Goal: Ask a question

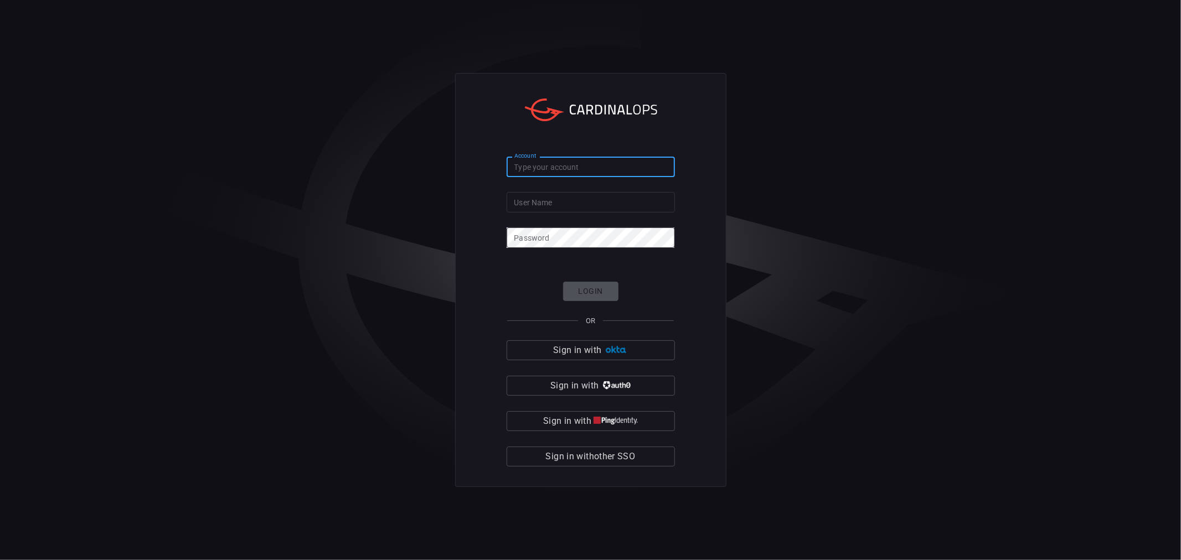
click at [551, 164] on input "Account" at bounding box center [591, 167] width 168 height 20
type input "solaredge"
type input "strongh1"
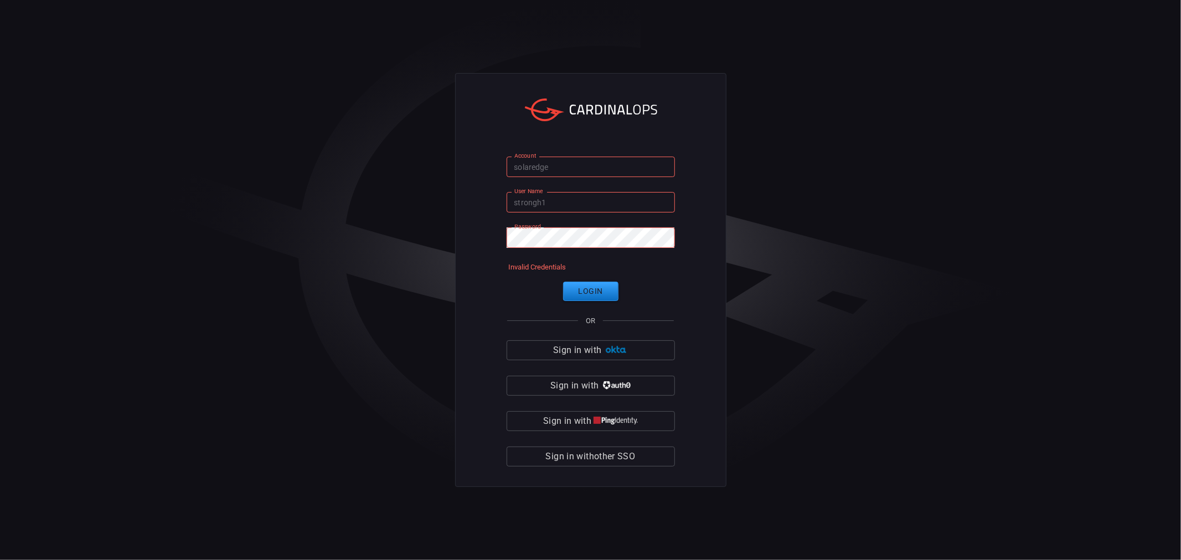
click at [569, 163] on input "solaredge" at bounding box center [591, 167] width 168 height 20
type input "strongh2"
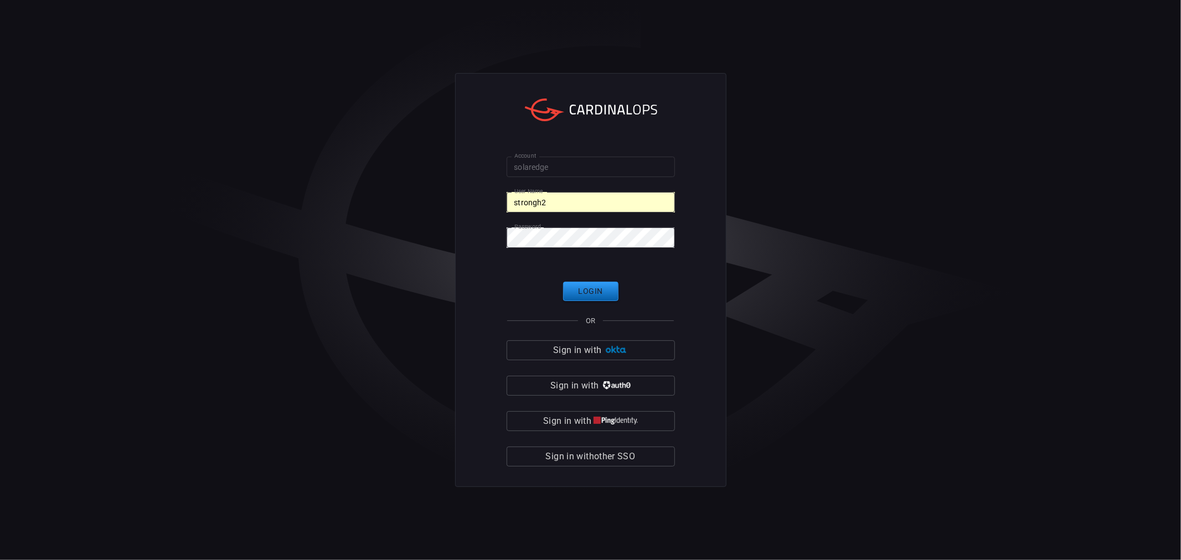
click at [590, 285] on button "Login" at bounding box center [590, 291] width 55 height 19
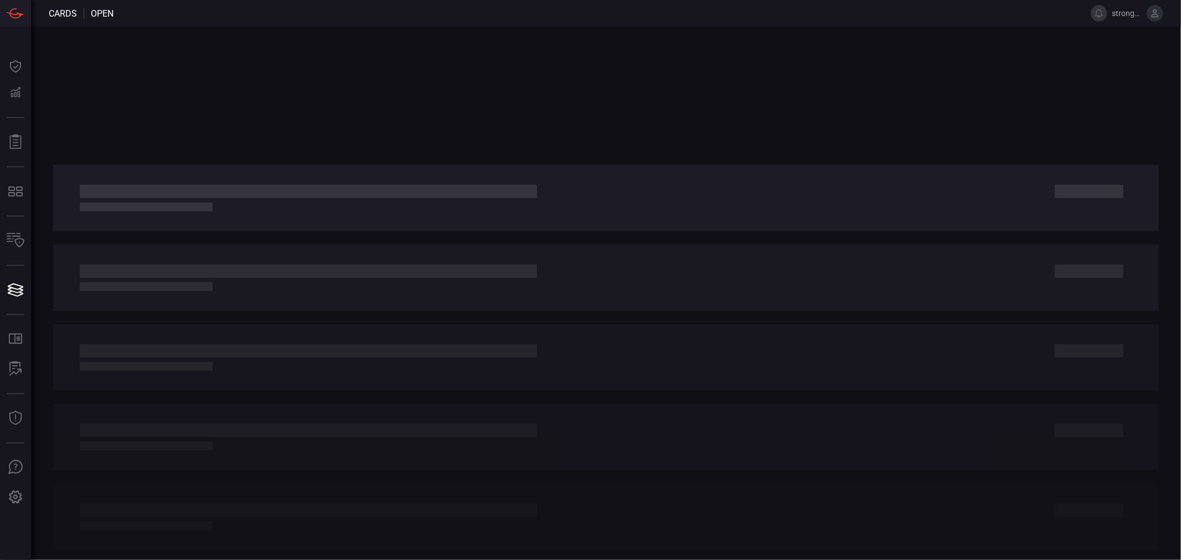
click at [1130, 13] on span "strongh2" at bounding box center [1127, 13] width 30 height 9
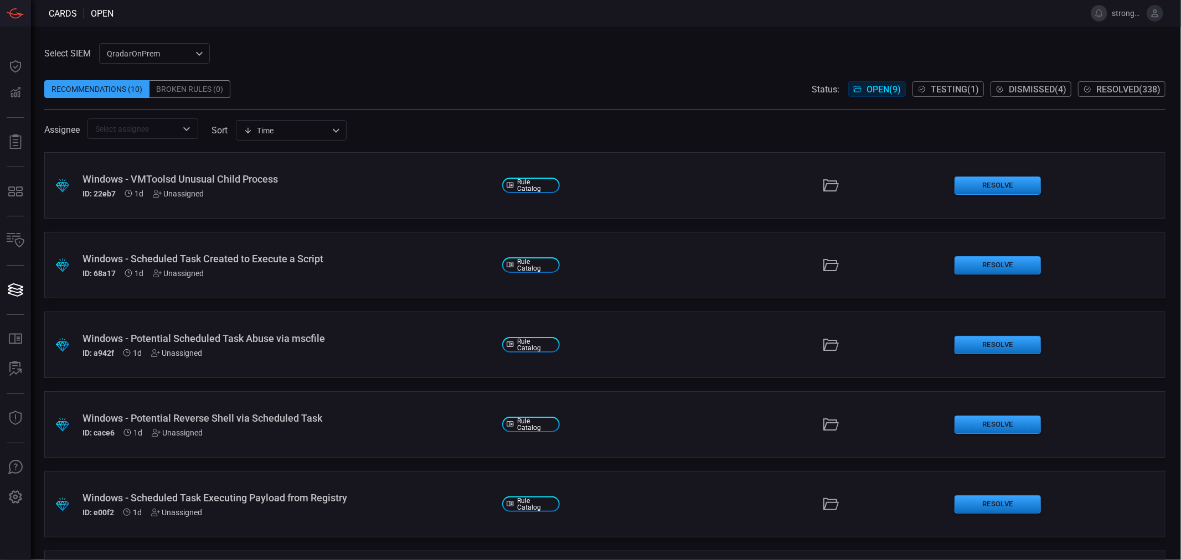
click at [1152, 16] on icon at bounding box center [1155, 13] width 10 height 10
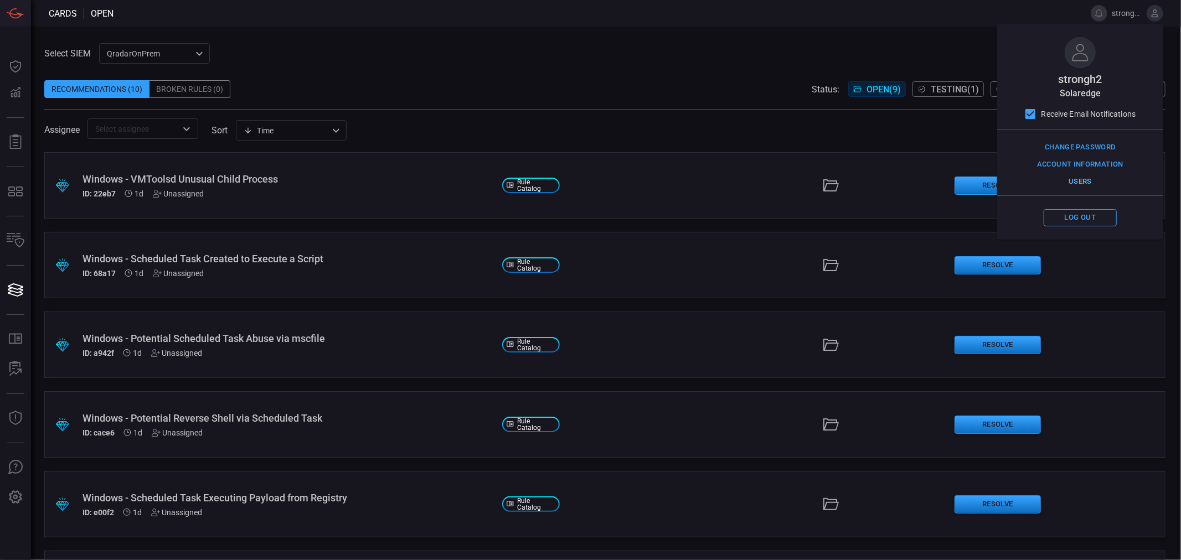
click at [1088, 186] on button "Users" at bounding box center [1080, 181] width 73 height 17
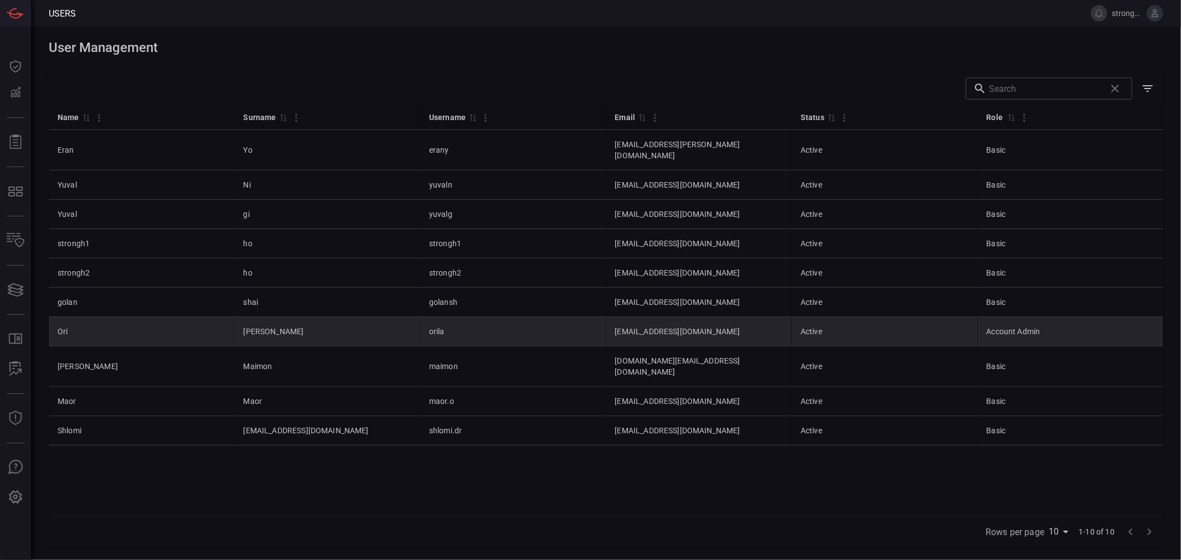
click at [894, 319] on td "Active" at bounding box center [885, 331] width 186 height 29
click at [1006, 327] on td "Account Admin" at bounding box center [1071, 331] width 186 height 29
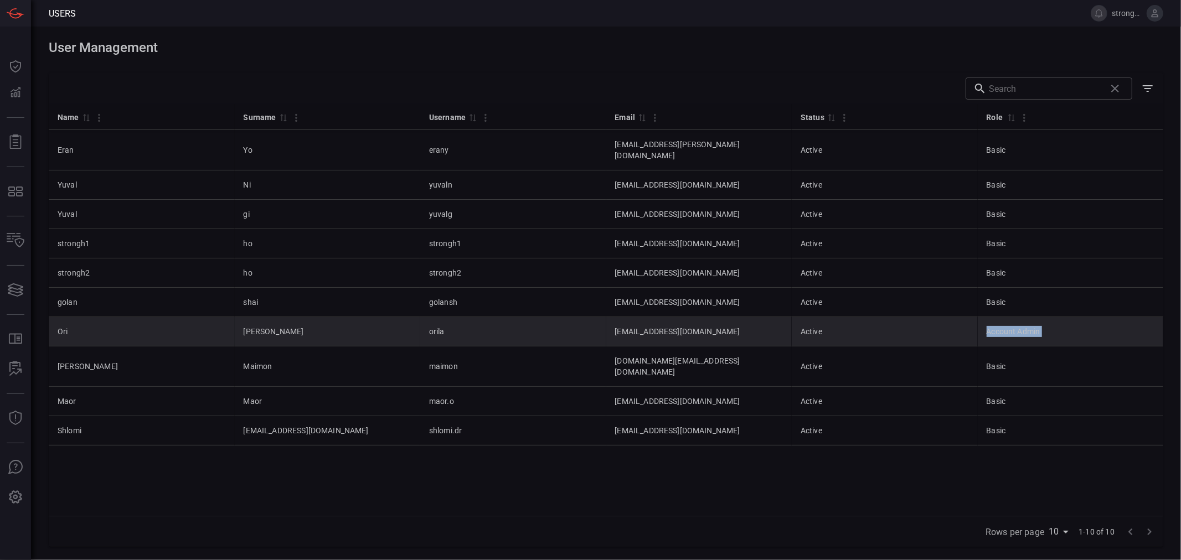
click at [1006, 327] on td "Account Admin" at bounding box center [1071, 331] width 186 height 29
click at [949, 326] on td "Active" at bounding box center [885, 331] width 186 height 29
click at [844, 317] on td "Active" at bounding box center [885, 331] width 186 height 29
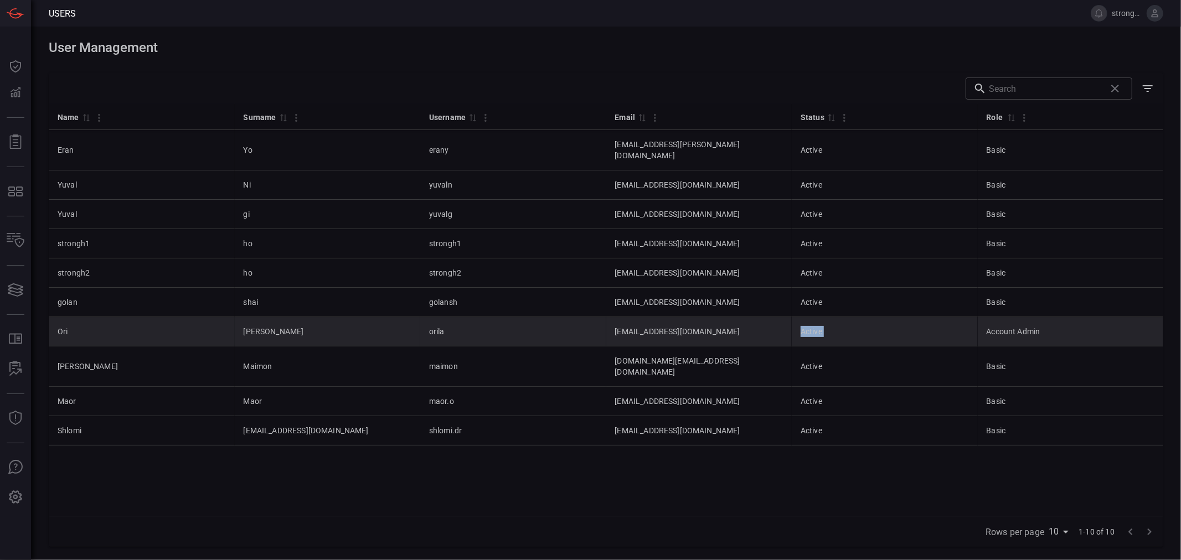
click at [844, 317] on td "Active" at bounding box center [885, 331] width 186 height 29
click at [864, 320] on td "Active" at bounding box center [885, 331] width 186 height 29
click at [1038, 321] on td "Account Admin" at bounding box center [1071, 331] width 186 height 29
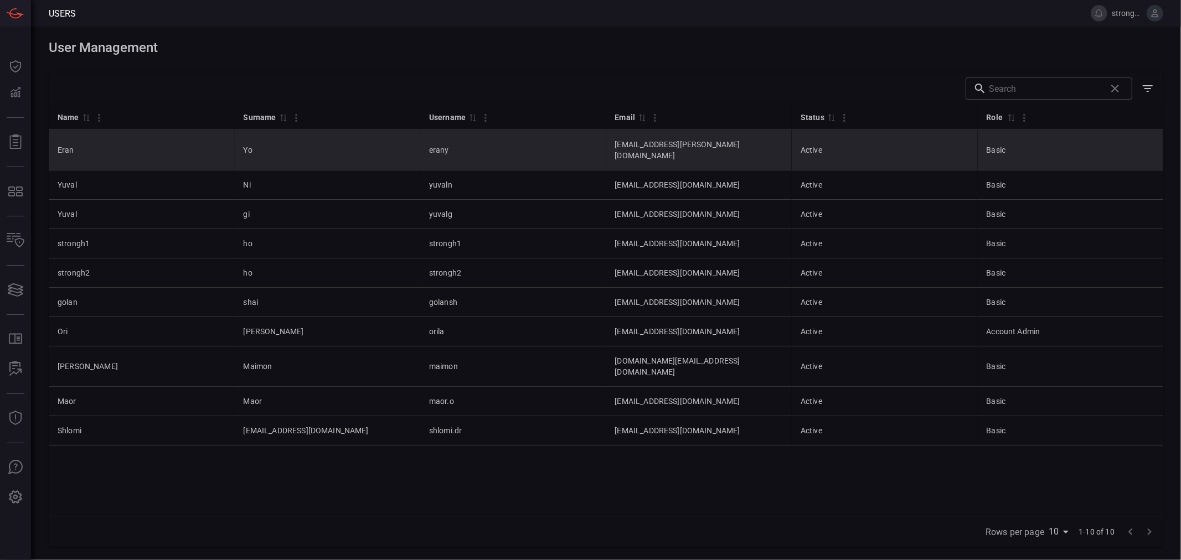
click at [1036, 144] on td "Basic" at bounding box center [1071, 150] width 186 height 40
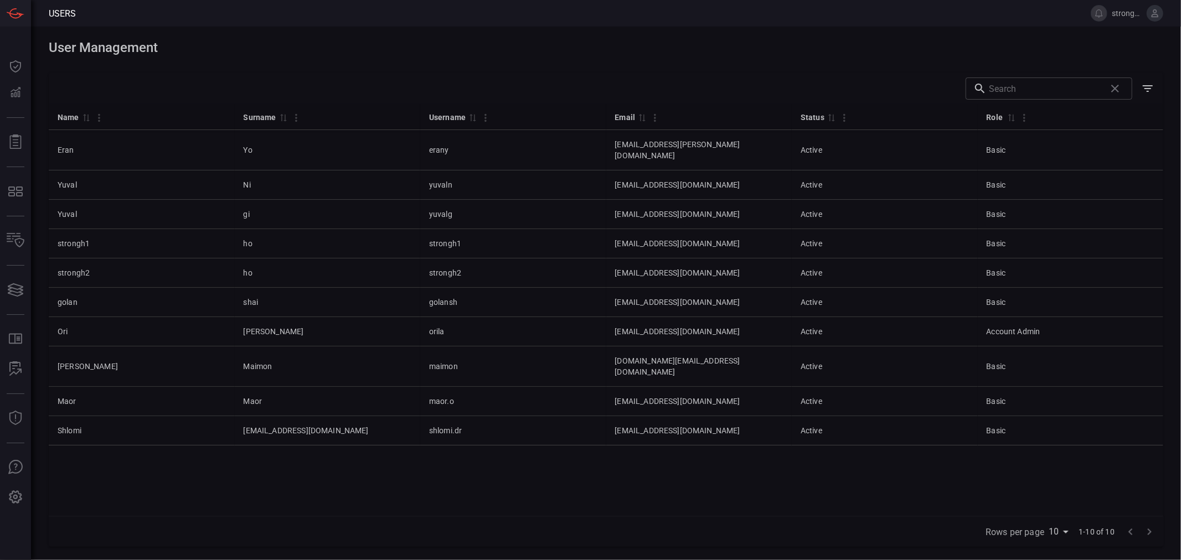
click at [1147, 83] on icon "Show/Hide filters" at bounding box center [1147, 88] width 13 height 13
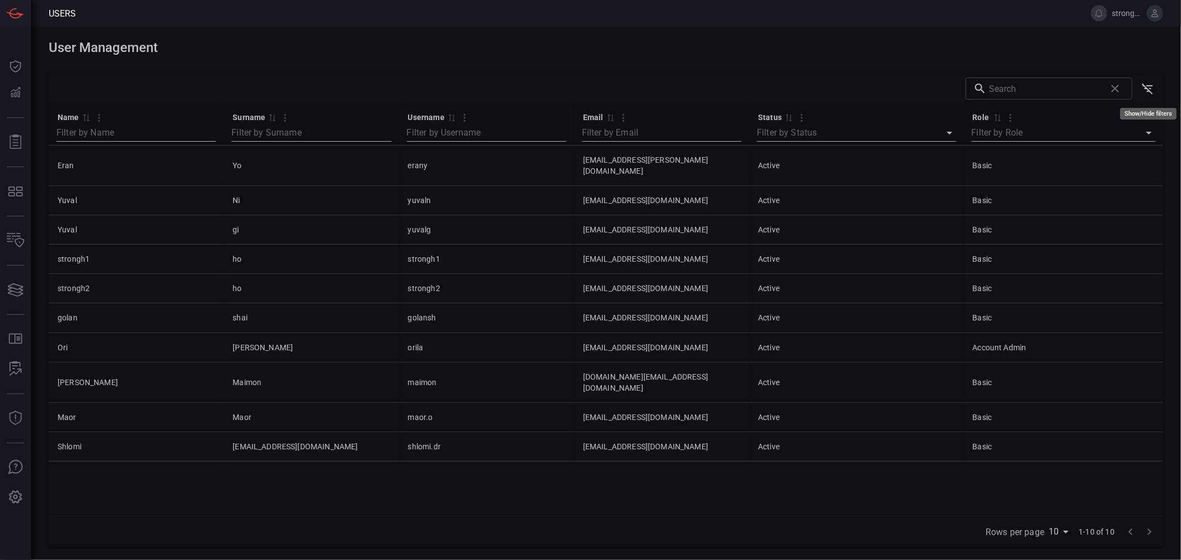
click at [1147, 83] on icon "Show/Hide filters" at bounding box center [1147, 88] width 13 height 13
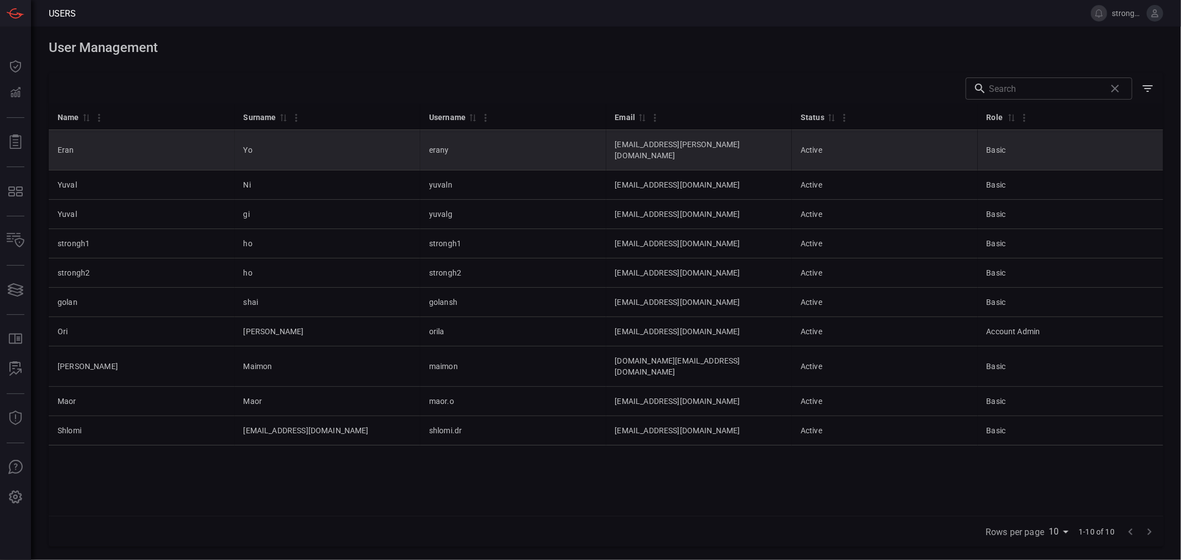
click at [83, 145] on td "Eran" at bounding box center [142, 150] width 186 height 40
click at [109, 150] on td "Eran" at bounding box center [142, 150] width 186 height 40
click at [1032, 145] on td "Basic" at bounding box center [1071, 150] width 186 height 40
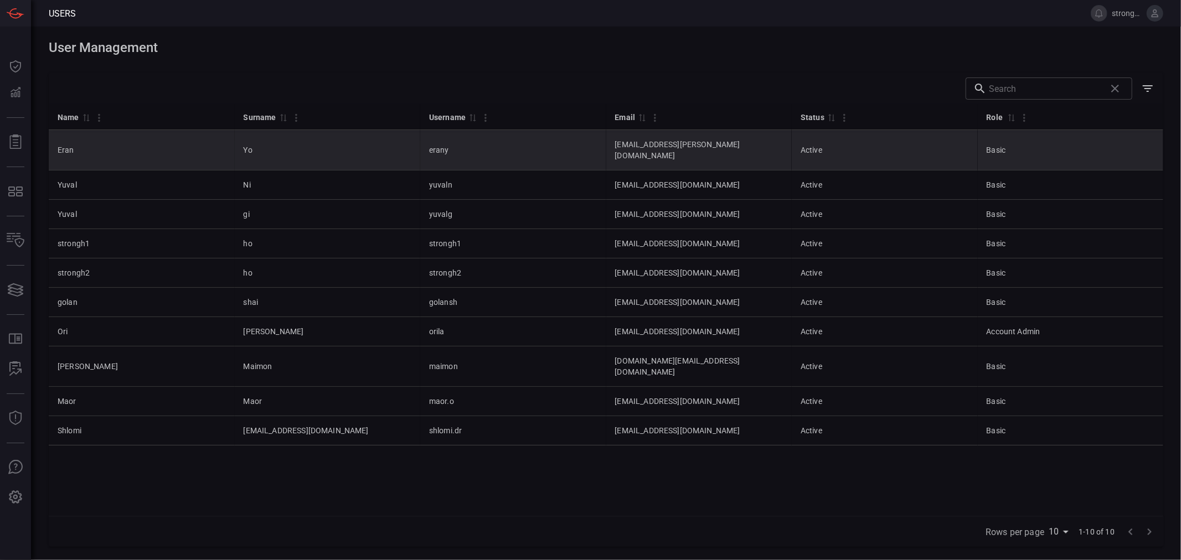
click at [1032, 145] on td "Basic" at bounding box center [1071, 150] width 186 height 40
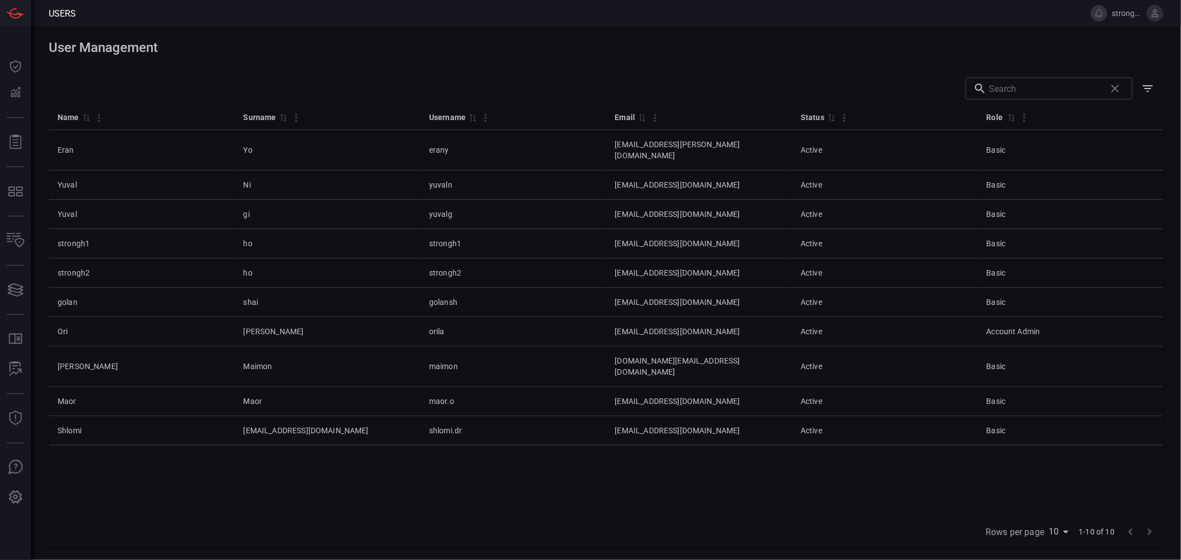
click at [1155, 4] on header "Users strongh2" at bounding box center [590, 13] width 1181 height 27
click at [1153, 13] on icon at bounding box center [1155, 13] width 10 height 10
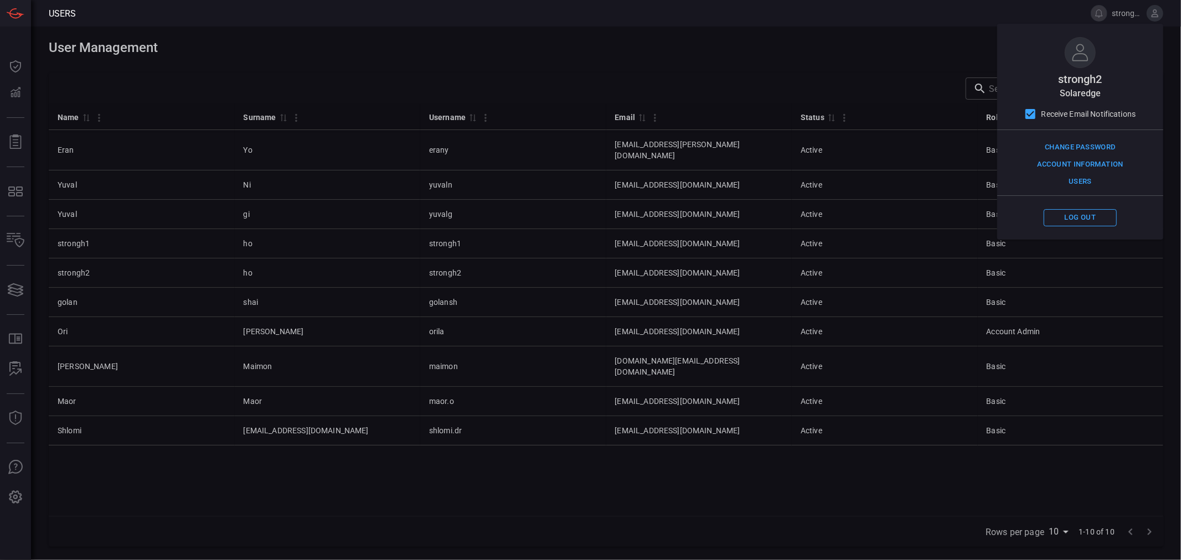
click at [549, 473] on div "Name 0 Surname 0 Username 0 Email 0 Status 0 Role 0 Eran Yo erany [EMAIL_ADDRES…" at bounding box center [606, 310] width 1115 height 412
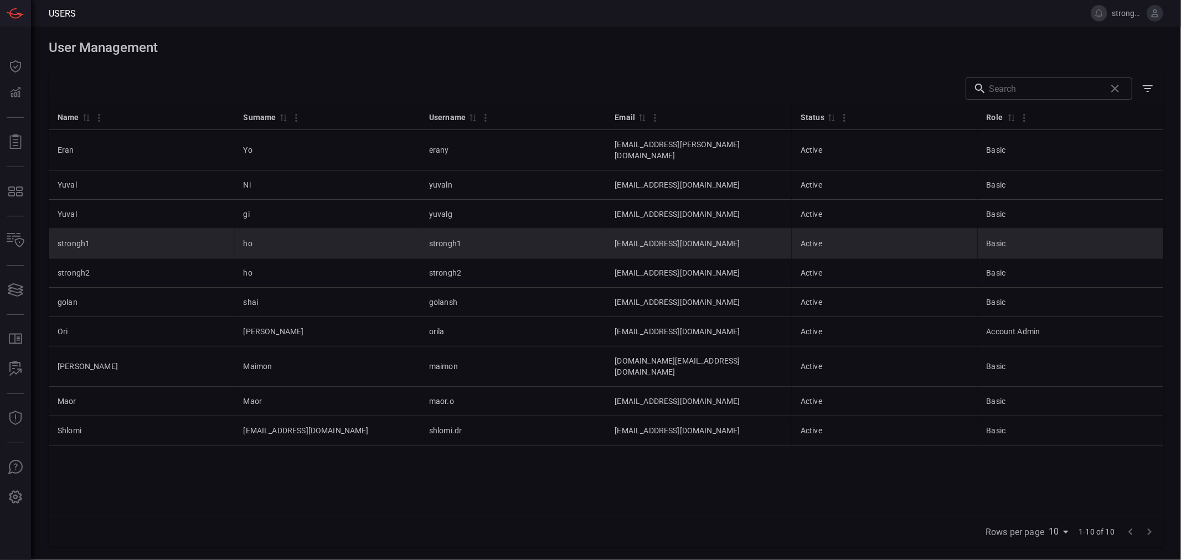
click at [238, 235] on td "ho" at bounding box center [328, 243] width 186 height 29
click at [256, 236] on td "ho" at bounding box center [328, 243] width 186 height 29
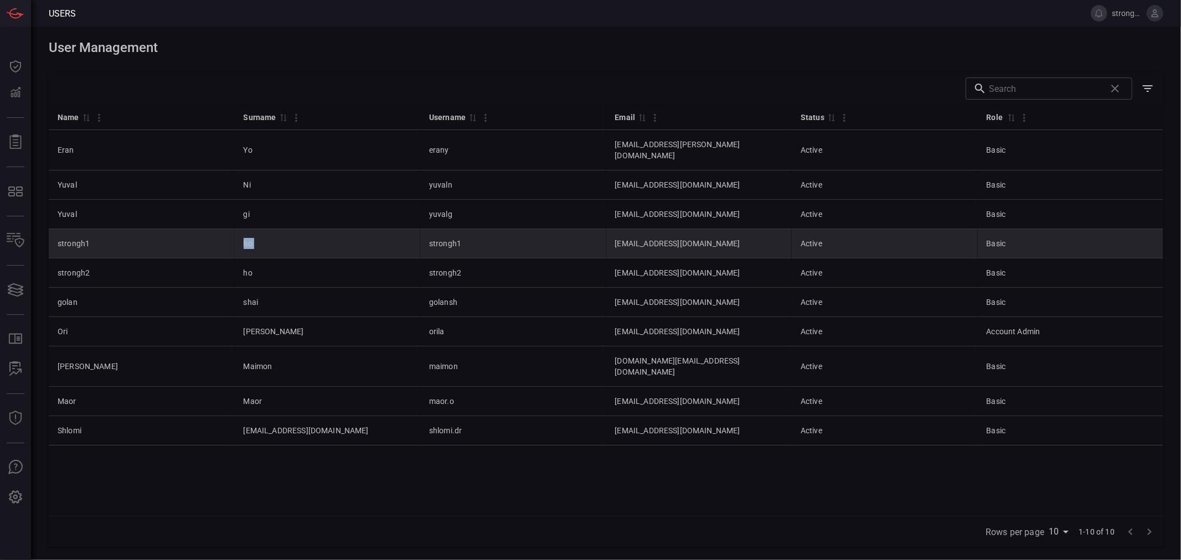
click at [256, 236] on td "ho" at bounding box center [328, 243] width 186 height 29
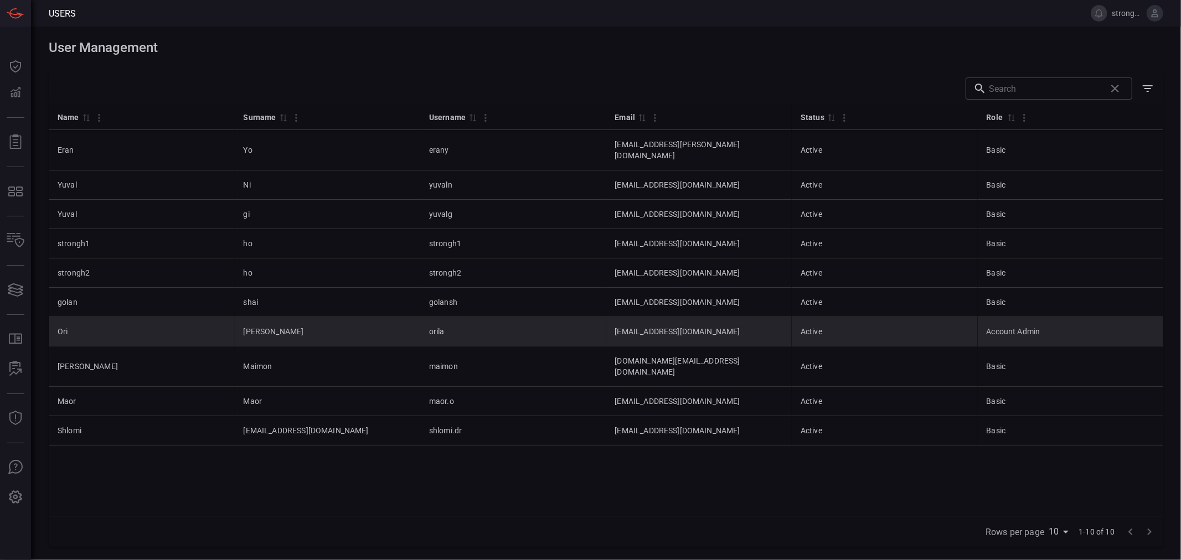
click at [249, 323] on td "[PERSON_NAME]" at bounding box center [328, 331] width 186 height 29
click at [843, 331] on td "Active" at bounding box center [885, 331] width 186 height 29
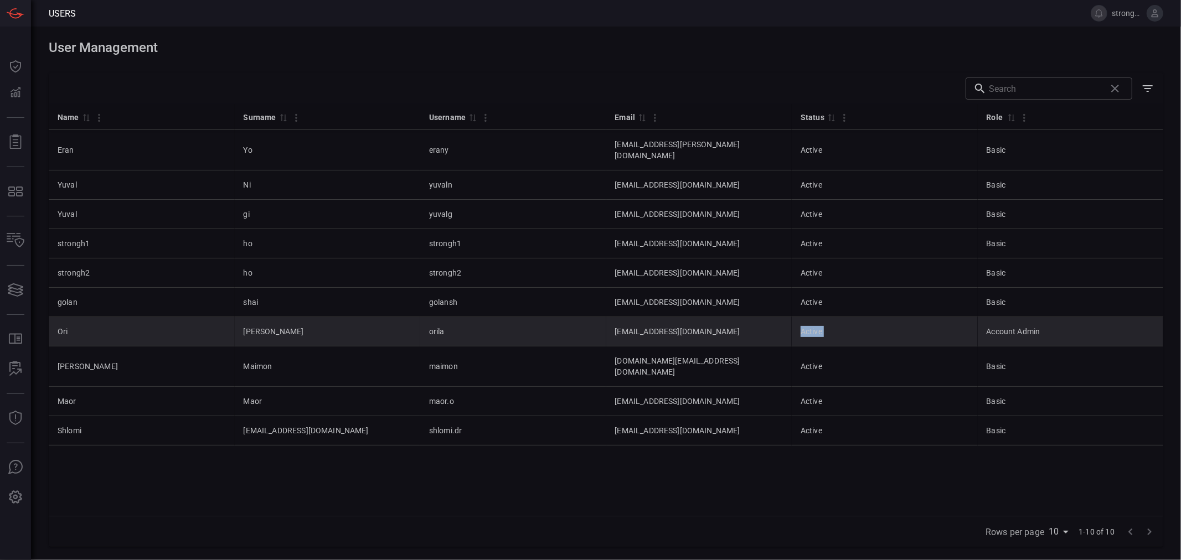
click at [843, 331] on td "Active" at bounding box center [885, 331] width 186 height 29
click at [856, 328] on td "Active" at bounding box center [885, 331] width 186 height 29
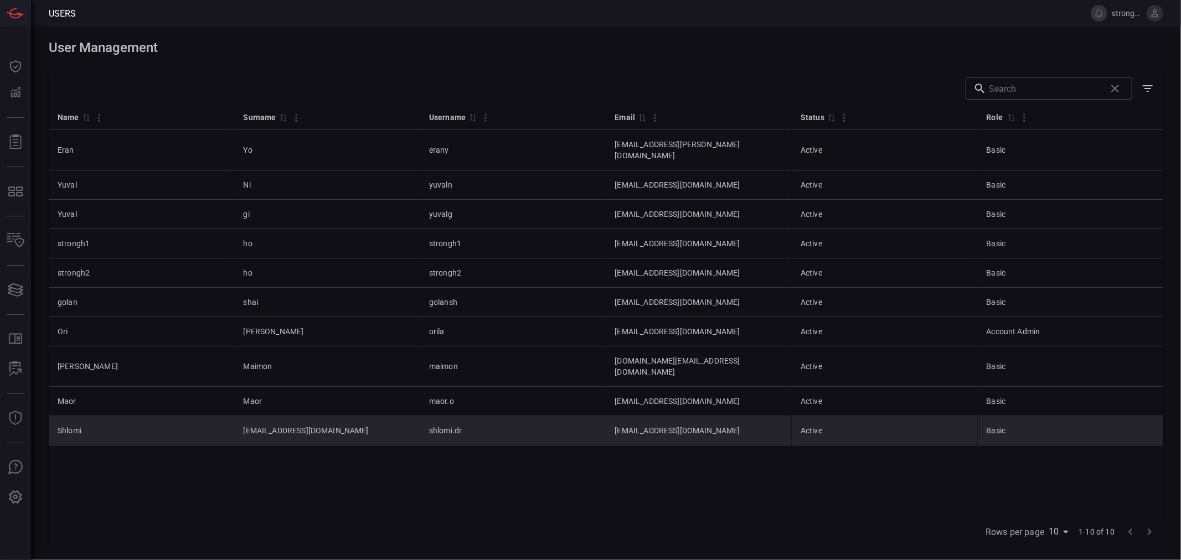
click at [779, 416] on td "[EMAIL_ADDRESS][DOMAIN_NAME]" at bounding box center [699, 430] width 186 height 29
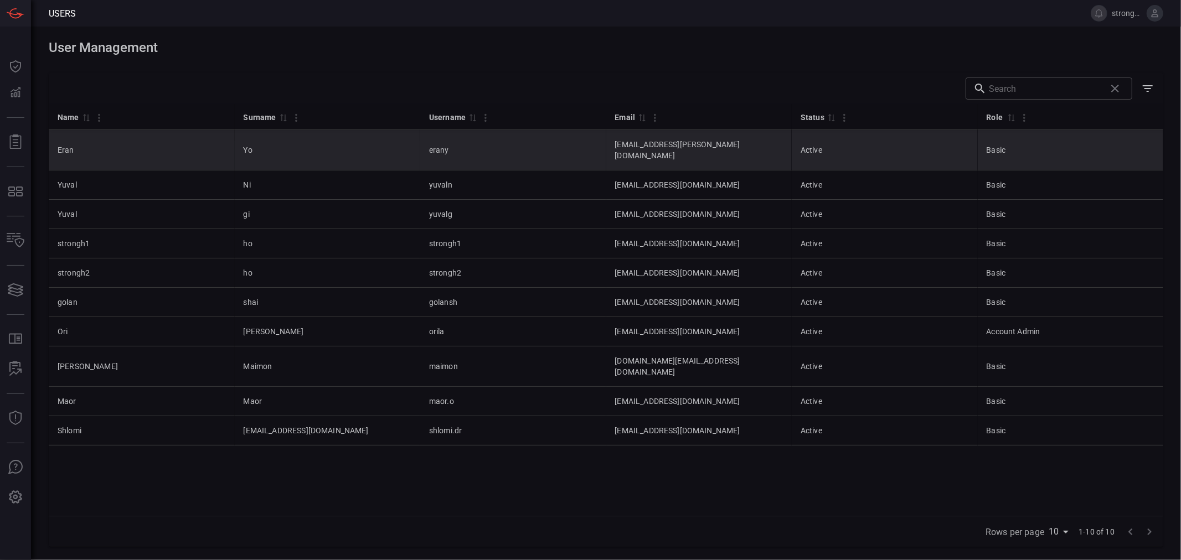
click at [613, 141] on td "[EMAIL_ADDRESS][PERSON_NAME][DOMAIN_NAME]" at bounding box center [699, 150] width 186 height 40
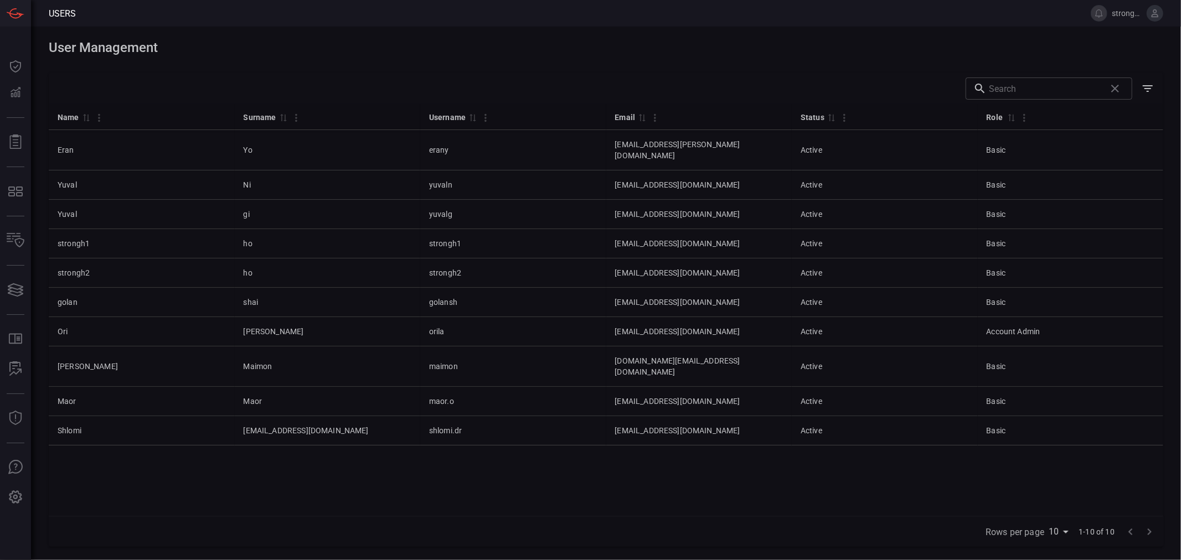
click at [633, 499] on div "Name 0 Surname 0 Username 0 Email 0 Status 0 Role 0 Eran Yo erany [EMAIL_ADDRES…" at bounding box center [606, 310] width 1115 height 412
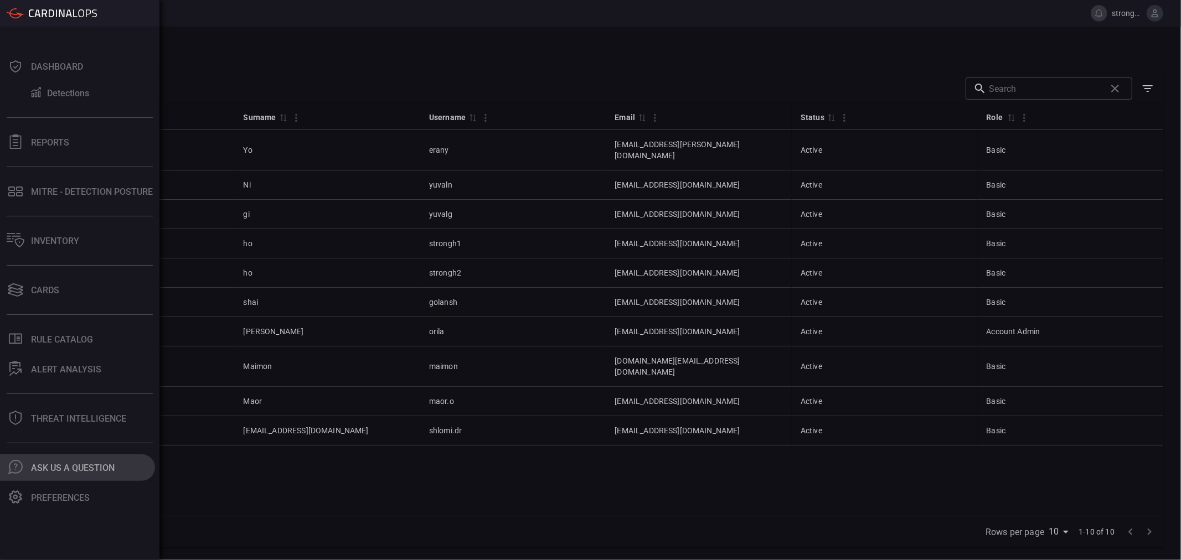
click at [75, 475] on button ".cls-1 { fill: #6d6d74; } .cls-2 { clip-path: url(#clippath); } .cls-3 { fill: …" at bounding box center [77, 468] width 155 height 27
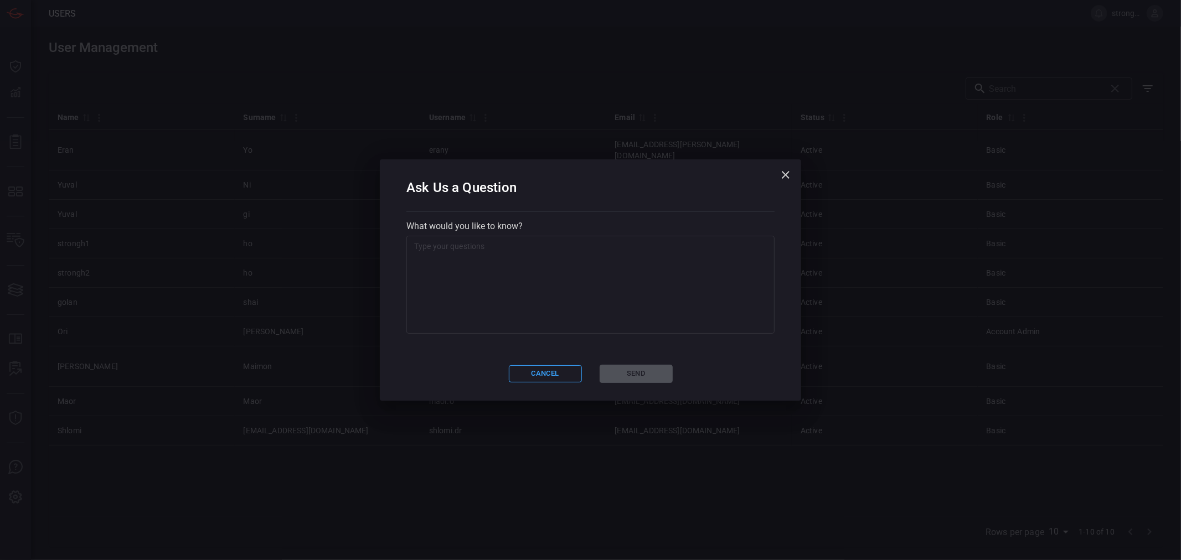
click at [496, 255] on textarea at bounding box center [590, 285] width 353 height 89
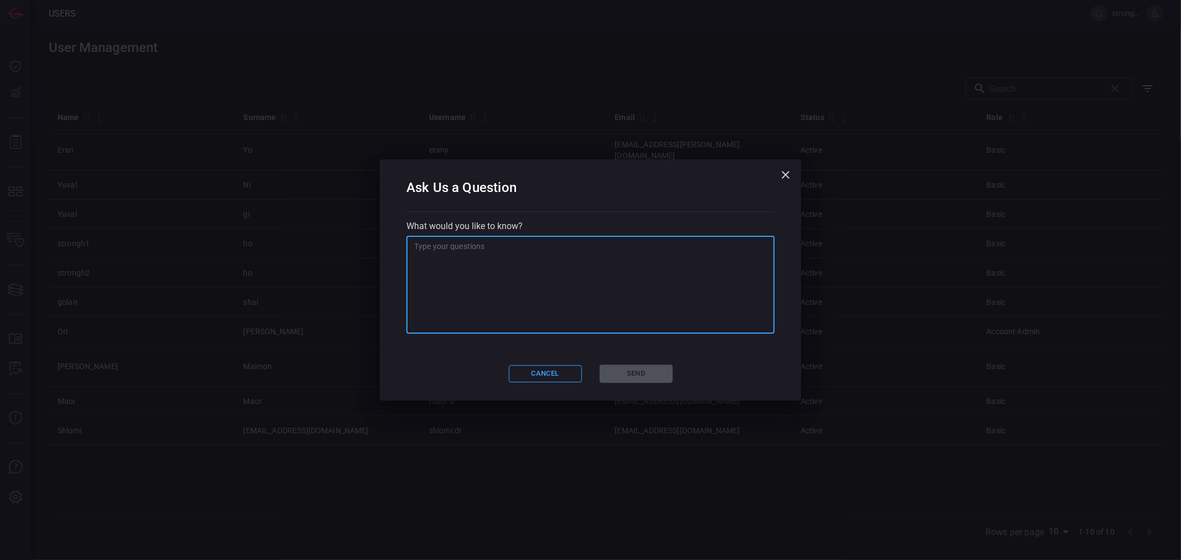
click at [782, 176] on icon "button" at bounding box center [785, 174] width 13 height 13
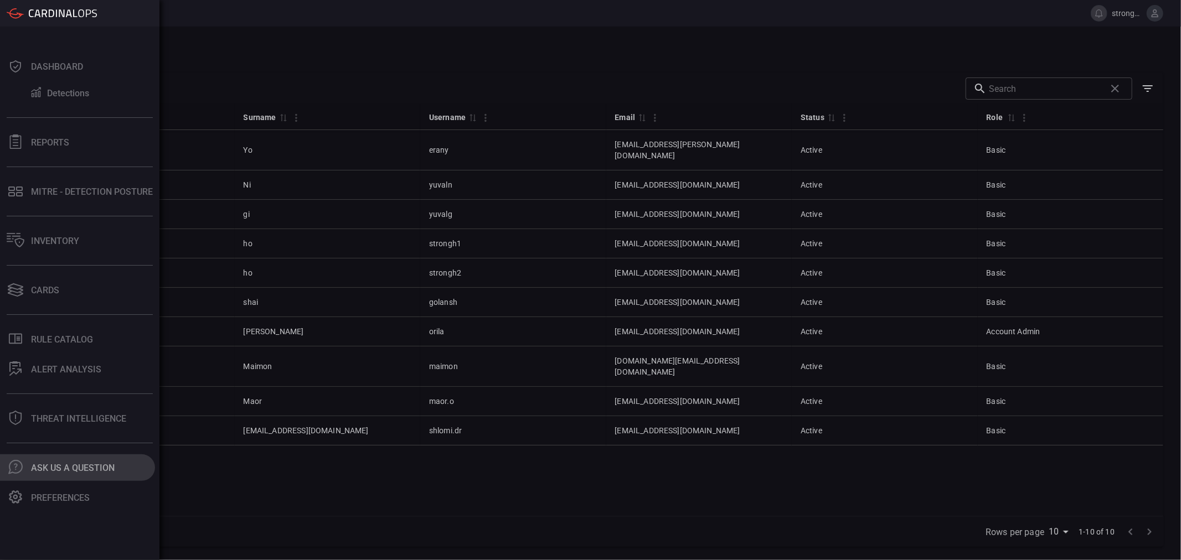
click at [51, 469] on div "Ask Us A Question" at bounding box center [73, 468] width 84 height 11
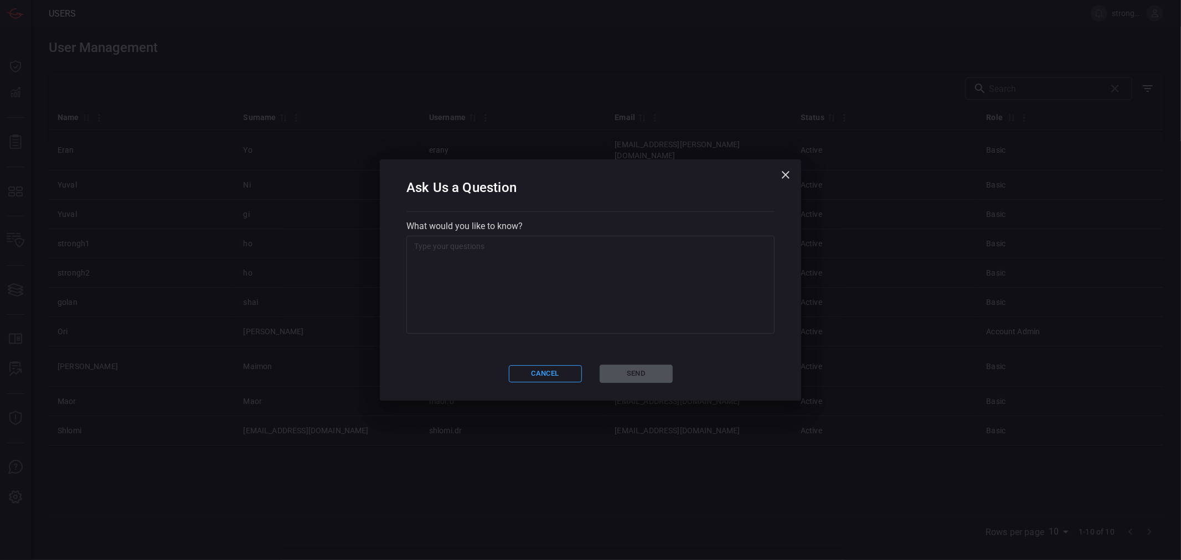
click at [489, 268] on textarea at bounding box center [590, 285] width 353 height 89
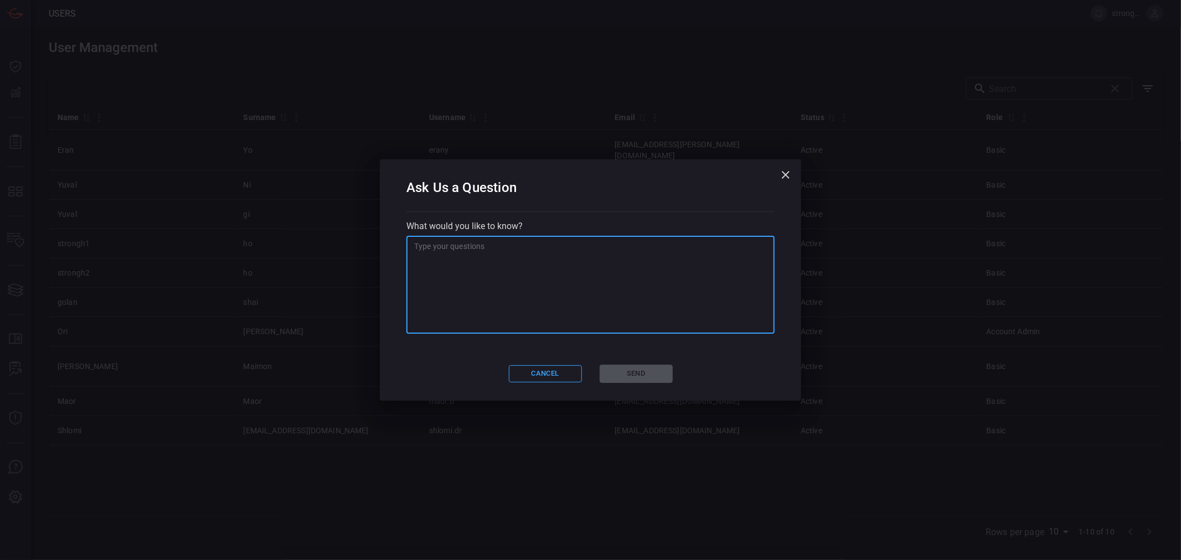
click at [471, 250] on textarea at bounding box center [590, 285] width 353 height 89
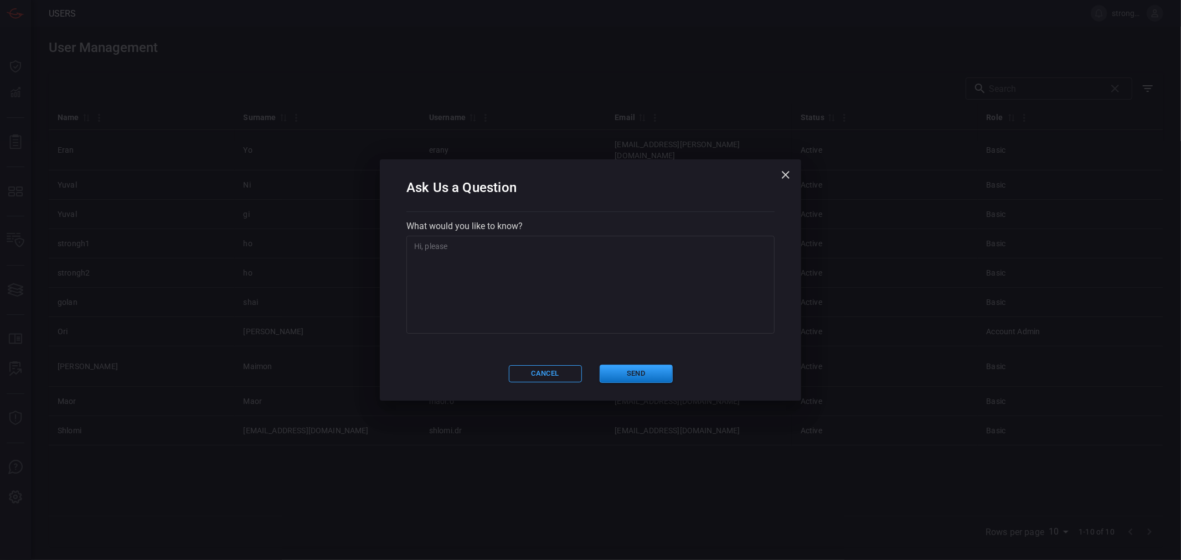
drag, startPoint x: 463, startPoint y: 276, endPoint x: 465, endPoint y: 270, distance: 6.5
click at [463, 275] on textarea "Hi, please" at bounding box center [590, 285] width 353 height 89
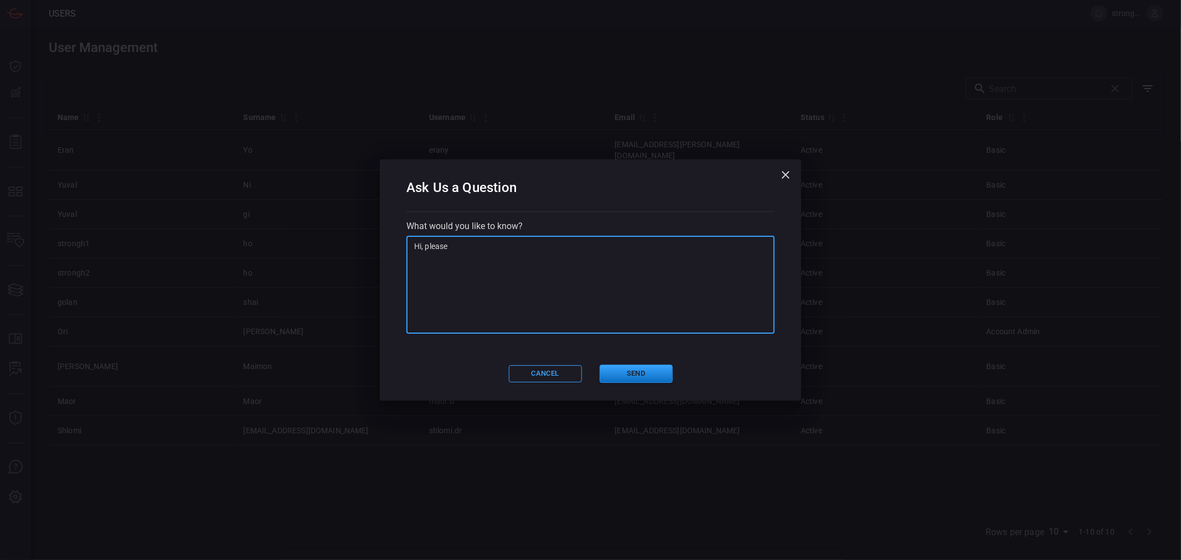
click at [468, 253] on textarea "Hi, please" at bounding box center [590, 285] width 353 height 89
click at [467, 252] on textarea "Hi, please" at bounding box center [590, 285] width 353 height 89
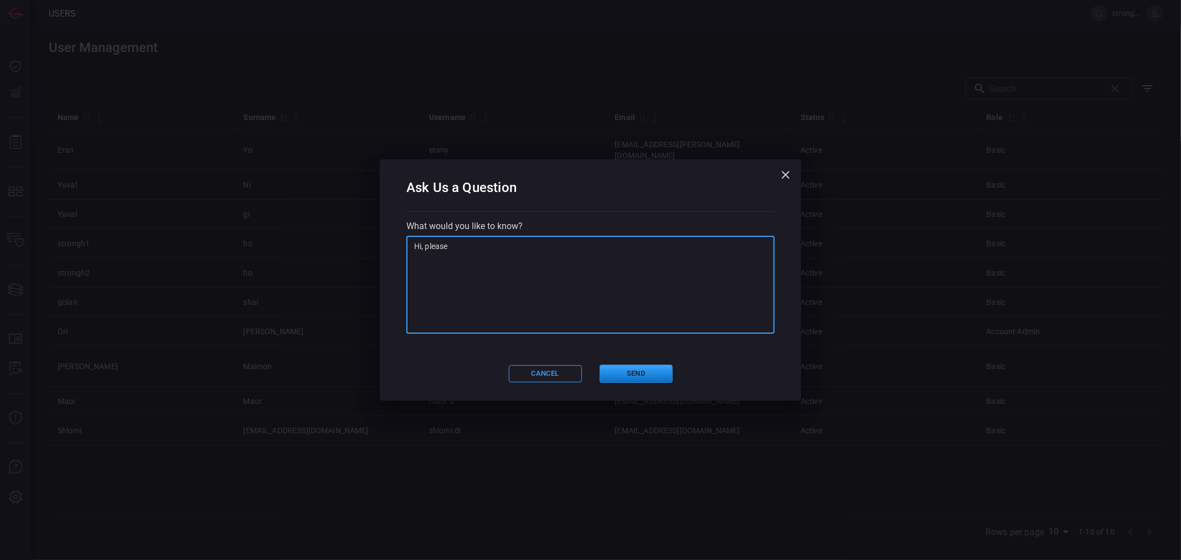
click at [467, 252] on textarea "Hi, please" at bounding box center [590, 285] width 353 height 89
click at [460, 249] on textarea "Hi, please" at bounding box center [590, 285] width 353 height 89
drag, startPoint x: 451, startPoint y: 246, endPoint x: 425, endPoint y: 245, distance: 26.1
click at [425, 245] on textarea "Hi, please" at bounding box center [590, 285] width 353 height 89
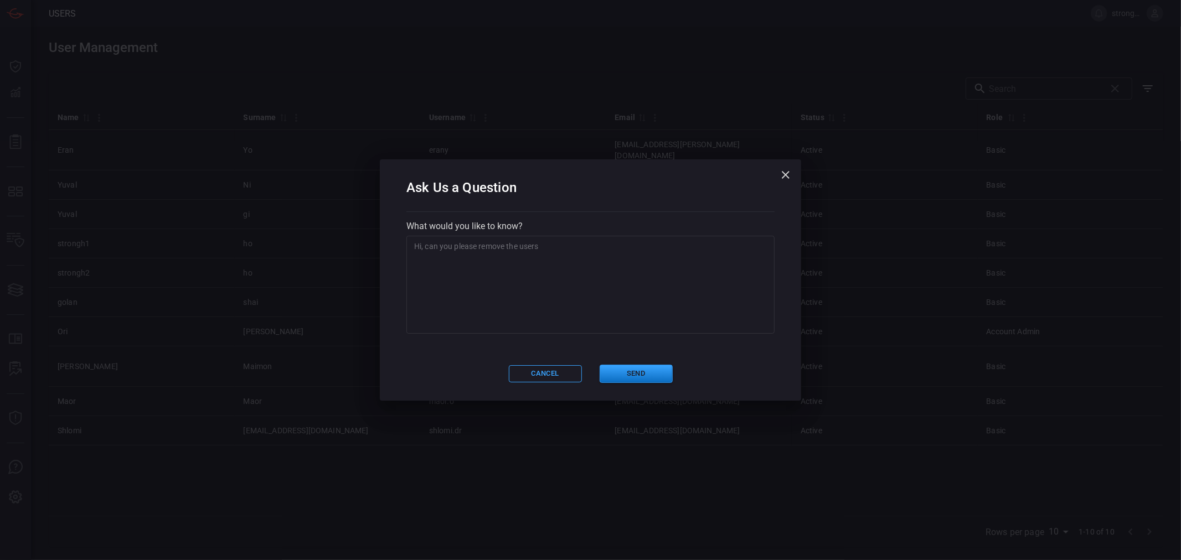
click at [485, 265] on textarea "Hi, can you please remove the users" at bounding box center [590, 285] width 353 height 89
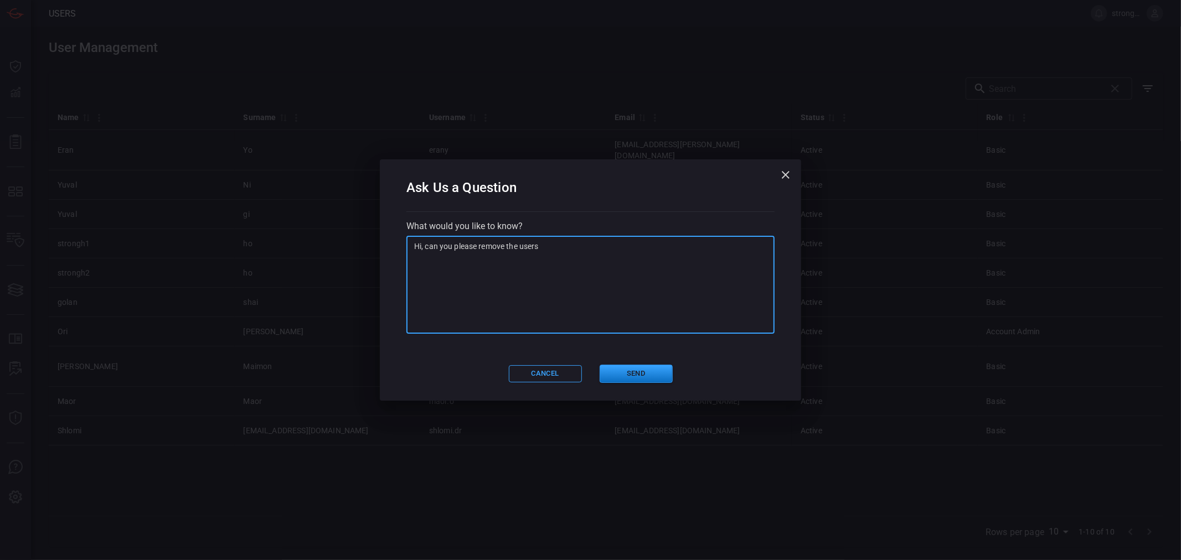
click at [561, 248] on textarea "Hi, can you please remove the users" at bounding box center [590, 285] width 353 height 89
click at [702, 248] on textarea "Hi, can you please remove the users [PERSON_NAME],[PERSON_NAME] as they left th…" at bounding box center [590, 285] width 353 height 89
click at [491, 255] on textarea "Hi, can you please remove the users [PERSON_NAME],[PERSON_NAME] as they left th…" at bounding box center [590, 285] width 353 height 89
click at [689, 297] on textarea "Hi, can you please remove the users [PERSON_NAME],[PERSON_NAME] as they left th…" at bounding box center [590, 285] width 353 height 89
click at [416, 258] on textarea "Hi, can you please remove the users [PERSON_NAME],[PERSON_NAME] as they left th…" at bounding box center [590, 285] width 353 height 89
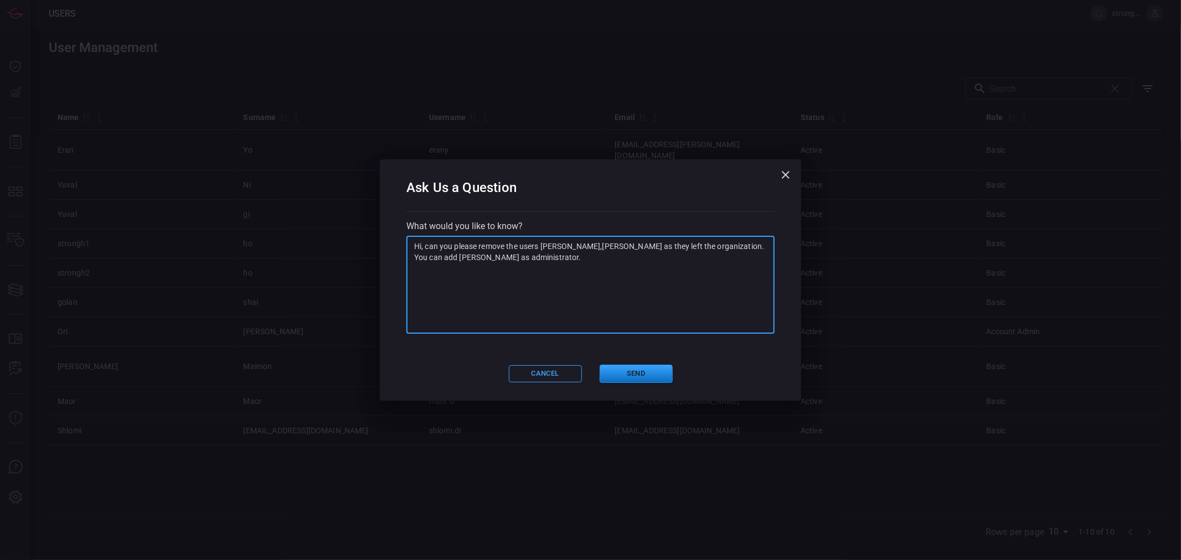
click at [435, 259] on textarea "Hi, can you please remove the users [PERSON_NAME],[PERSON_NAME] as they left th…" at bounding box center [590, 285] width 353 height 89
click at [422, 245] on textarea "Hi, can you please remove the users [PERSON_NAME],[PERSON_NAME] as they left th…" at bounding box center [590, 285] width 353 height 89
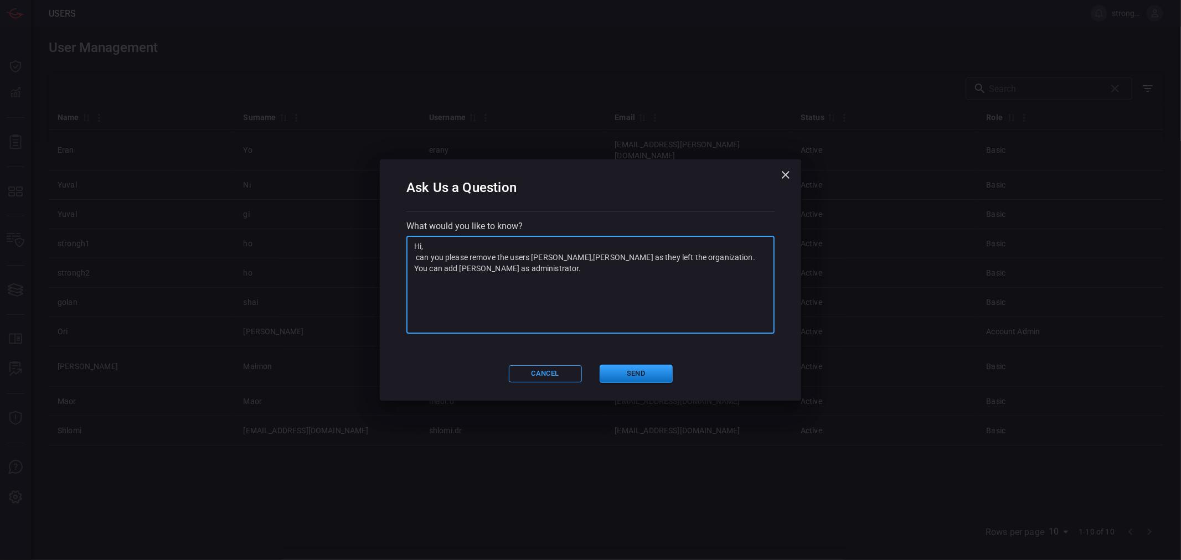
click at [702, 258] on textarea "Hi, can you please remove the users [PERSON_NAME],[PERSON_NAME] as they left th…" at bounding box center [590, 285] width 353 height 89
type textarea "Hi, can you please remove the users [PERSON_NAME],[PERSON_NAME] as they left th…"
click at [646, 372] on button "Send" at bounding box center [636, 374] width 73 height 18
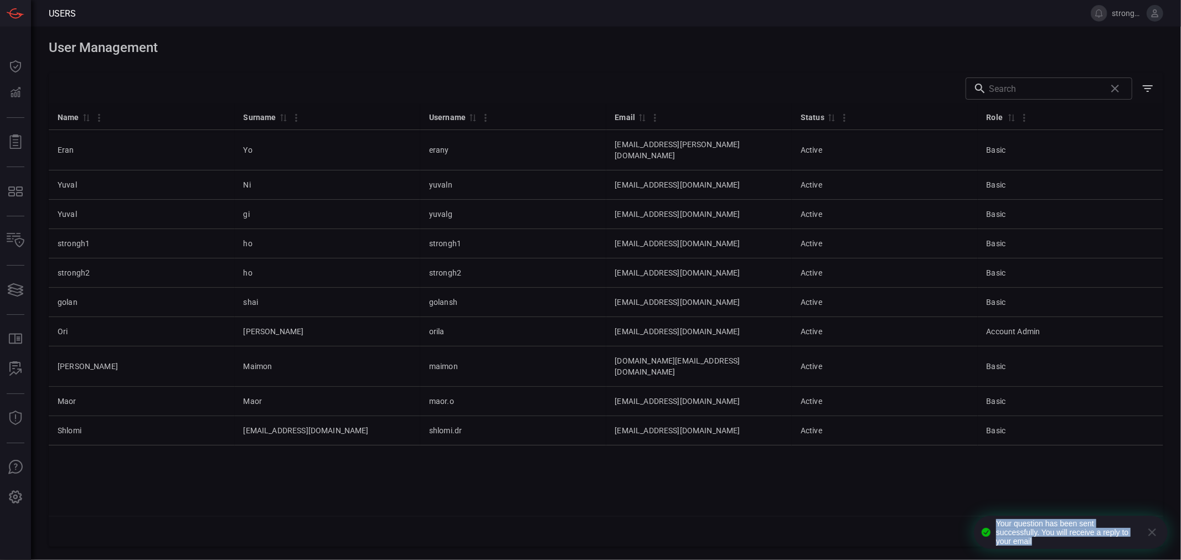
drag, startPoint x: 1074, startPoint y: 541, endPoint x: 985, endPoint y: 520, distance: 92.0
click at [985, 520] on div "Your question has been sent successfully. You will receive a reply to your email" at bounding box center [1059, 532] width 163 height 33
click at [896, 506] on div "Name 0 Surname 0 Username 0 Email 0 Status 0 Role 0 Eran Yo erany [EMAIL_ADDRES…" at bounding box center [606, 310] width 1115 height 412
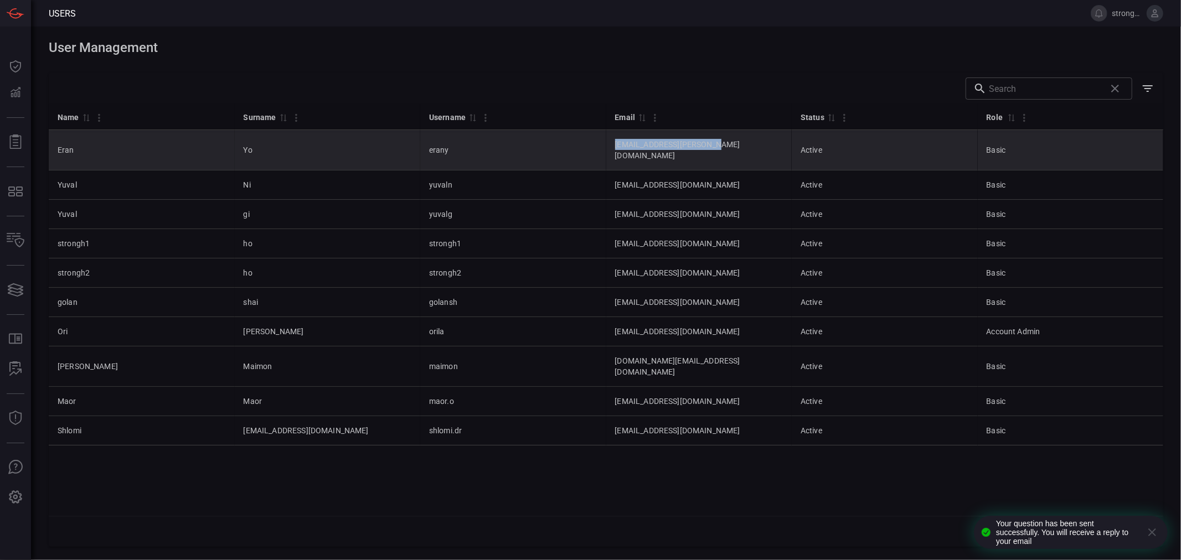
drag, startPoint x: 705, startPoint y: 140, endPoint x: 591, endPoint y: 143, distance: 114.1
click at [606, 142] on td "[EMAIL_ADDRESS][PERSON_NAME][DOMAIN_NAME]" at bounding box center [699, 150] width 186 height 40
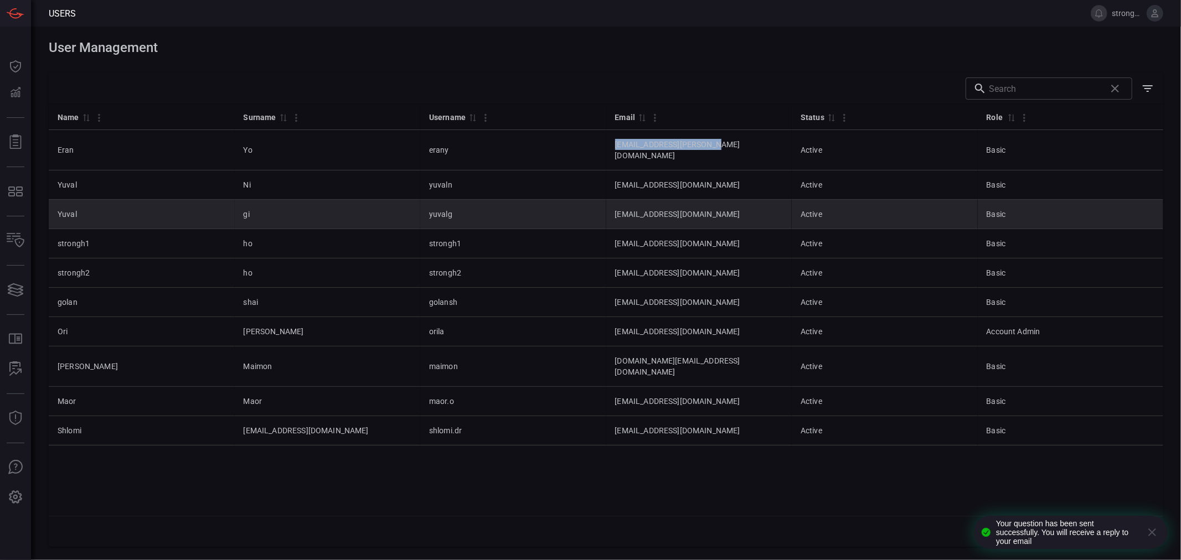
copy td "[EMAIL_ADDRESS][PERSON_NAME][DOMAIN_NAME]"
drag, startPoint x: 694, startPoint y: 203, endPoint x: 595, endPoint y: 203, distance: 98.6
click at [606, 203] on td "[EMAIL_ADDRESS][DOMAIN_NAME]" at bounding box center [699, 214] width 186 height 29
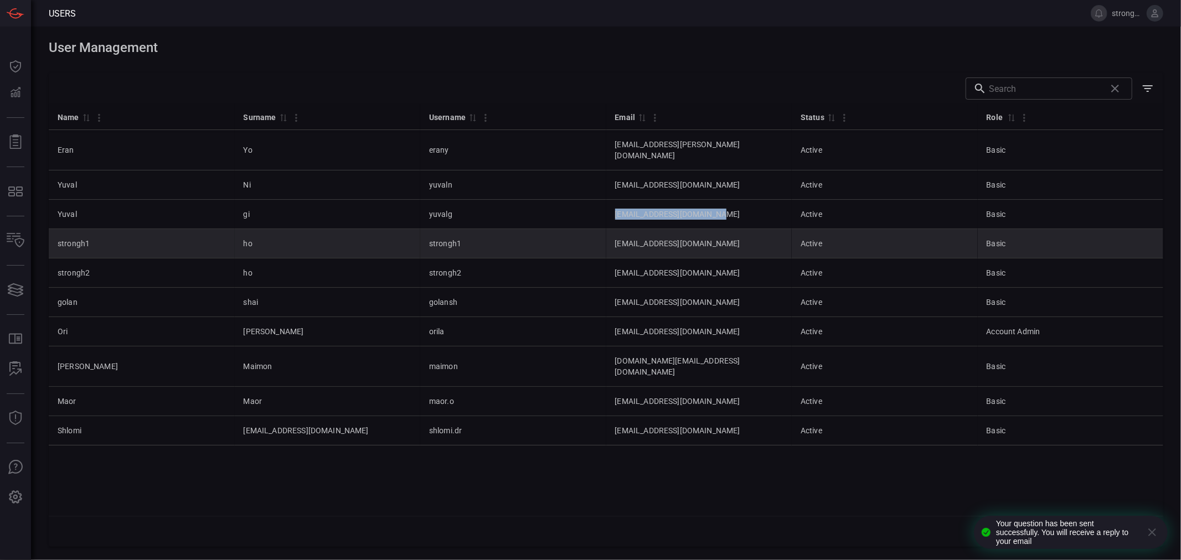
copy td "[EMAIL_ADDRESS][DOMAIN_NAME]"
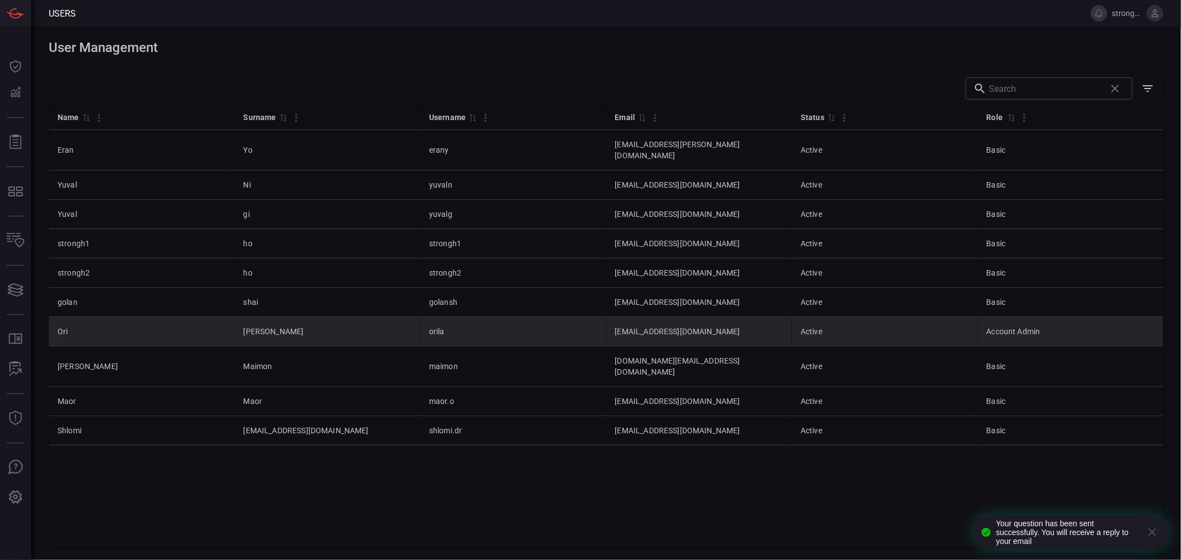
drag, startPoint x: 679, startPoint y: 322, endPoint x: 588, endPoint y: 324, distance: 91.4
click at [606, 324] on td "[EMAIL_ADDRESS][DOMAIN_NAME]" at bounding box center [699, 331] width 186 height 29
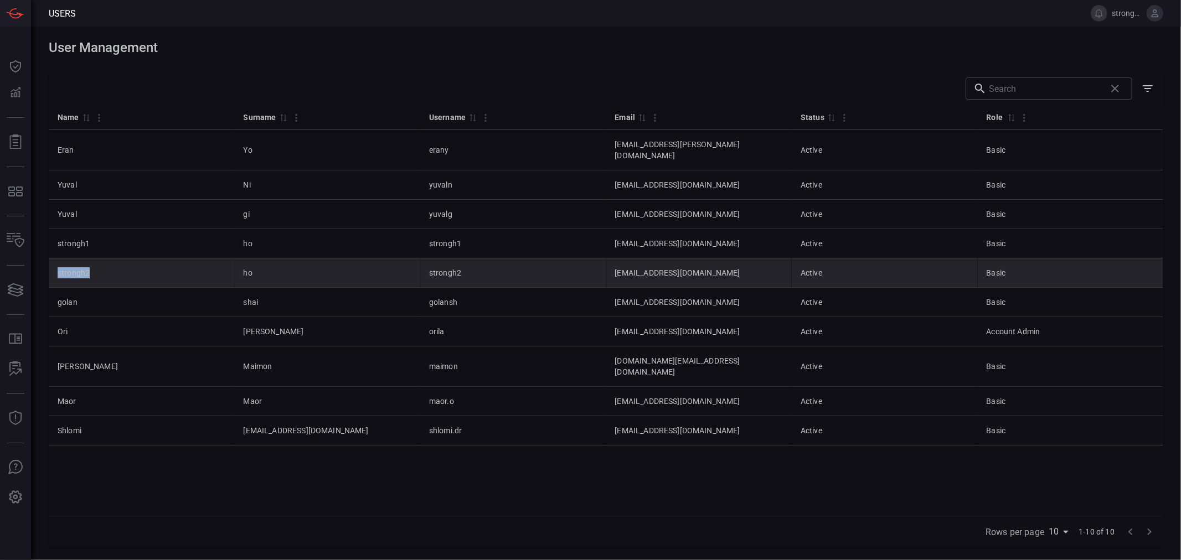
drag, startPoint x: 107, startPoint y: 264, endPoint x: 59, endPoint y: 264, distance: 48.2
click at [59, 264] on td "strongh2" at bounding box center [142, 273] width 186 height 29
copy td "strongh2"
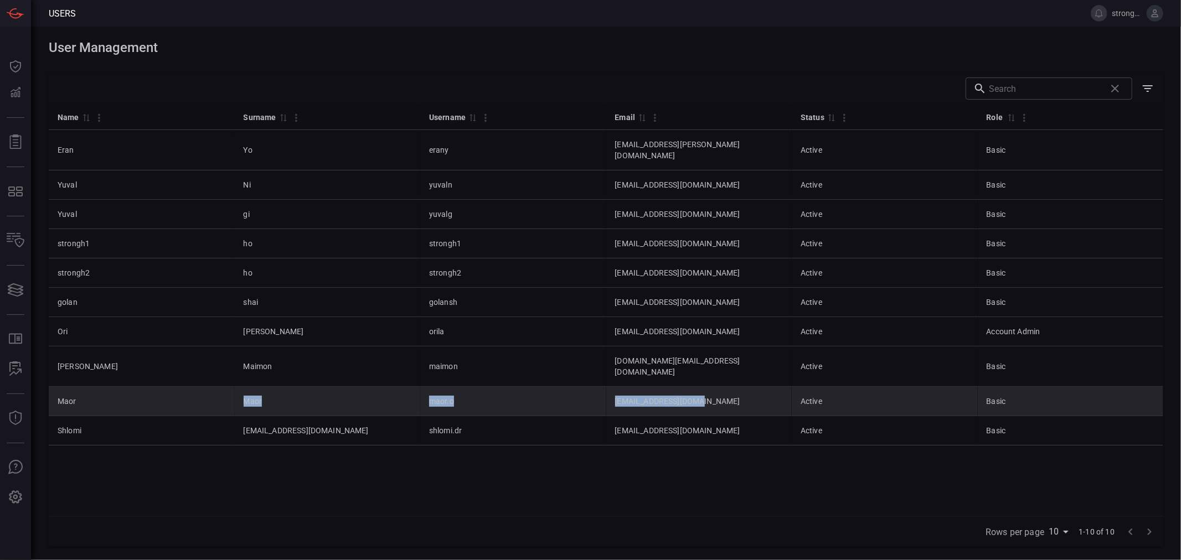
drag, startPoint x: 689, startPoint y: 380, endPoint x: 181, endPoint y: 386, distance: 508.3
click at [181, 387] on tr "Maor Maor maor.o [EMAIL_ADDRESS][DOMAIN_NAME] Active Basic" at bounding box center [606, 401] width 1115 height 29
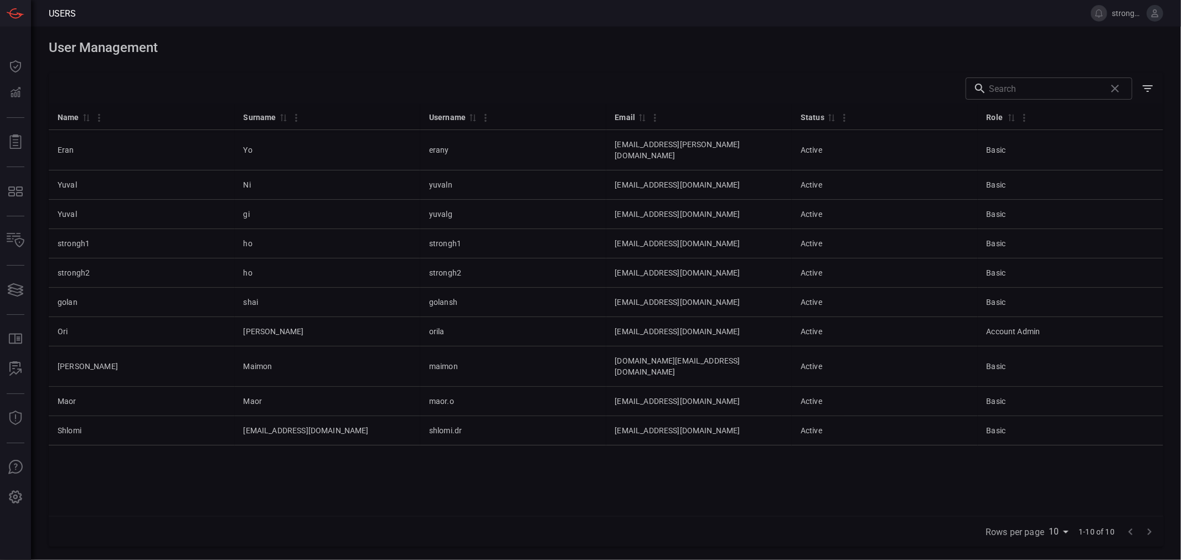
click at [289, 439] on div "Name 0 Surname 0 Username 0 Email 0 Status 0 Role 0 Eran Yo erany [EMAIL_ADDRES…" at bounding box center [606, 310] width 1115 height 412
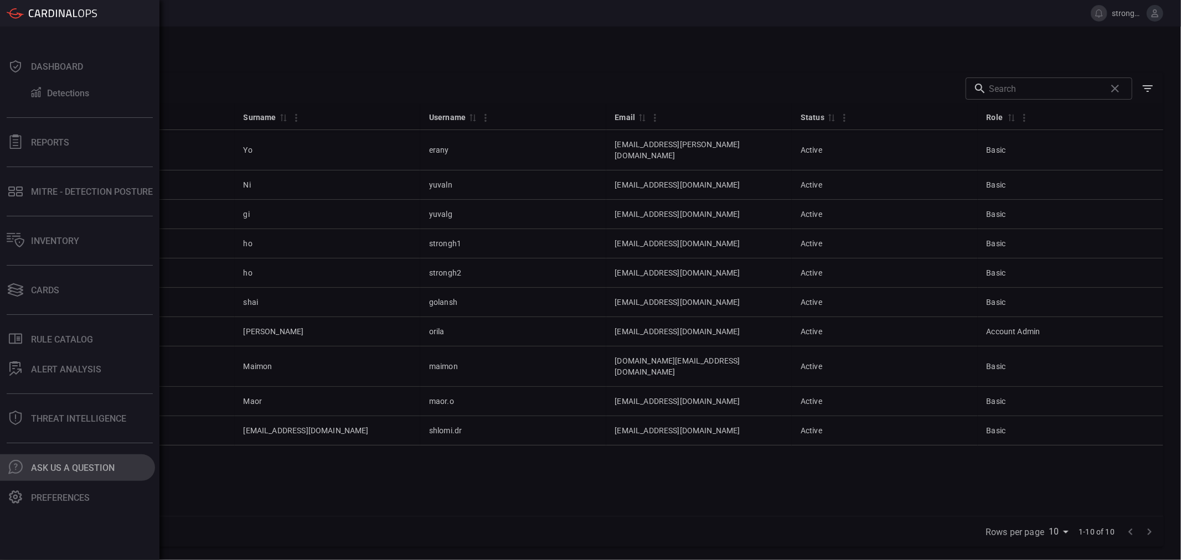
click at [46, 472] on div "Ask Us A Question" at bounding box center [73, 468] width 84 height 11
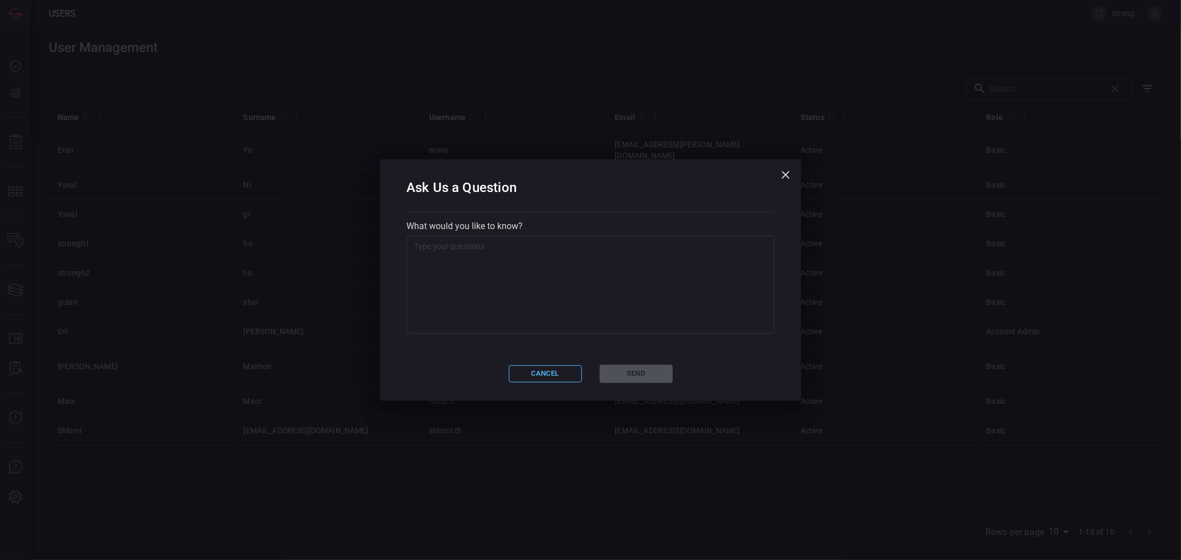
click at [571, 372] on button "Cancel" at bounding box center [545, 373] width 73 height 17
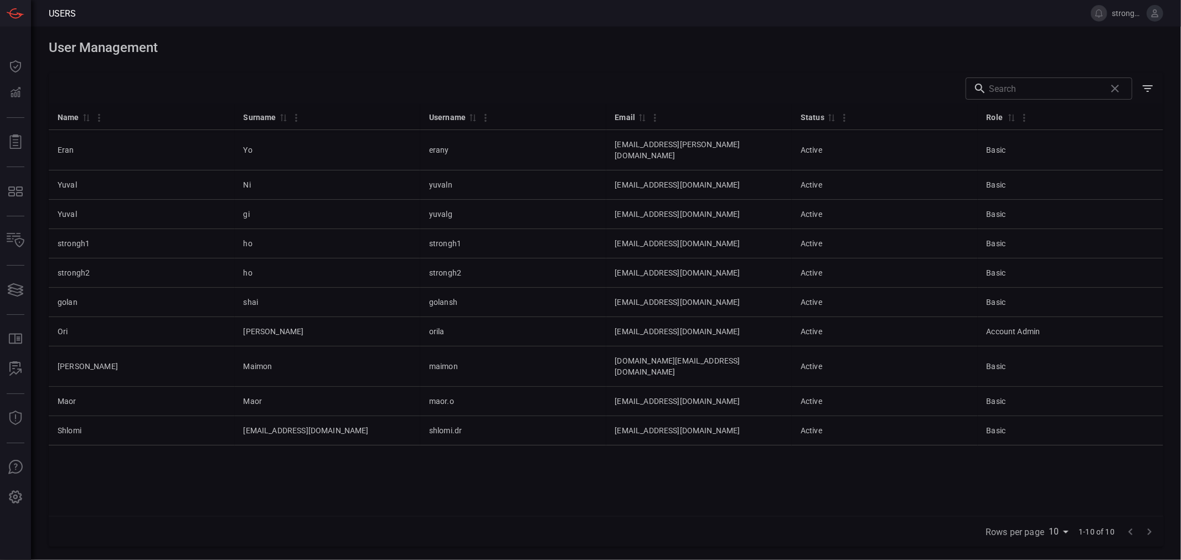
click at [247, 491] on div "Name 0 Surname 0 Username 0 Email 0 Status 0 Role 0 Eran Yo erany [EMAIL_ADDRES…" at bounding box center [606, 310] width 1115 height 412
